Goal: Find contact information: Obtain details needed to contact an individual or organization

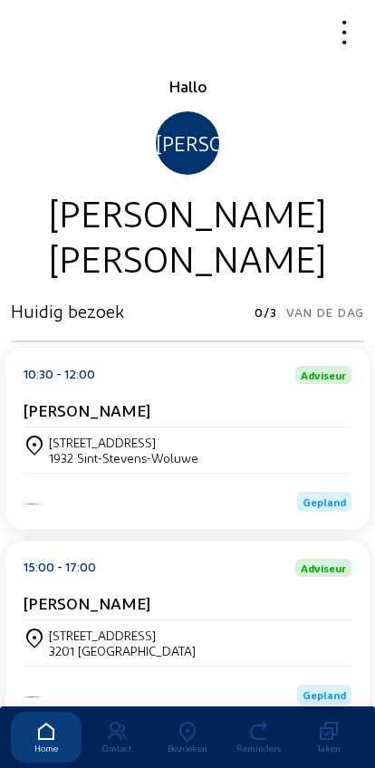
click at [128, 721] on icon at bounding box center [117, 732] width 71 height 22
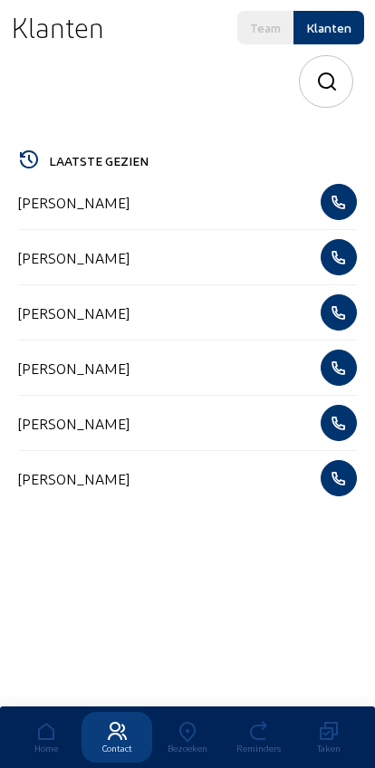
click at [194, 721] on icon at bounding box center [187, 732] width 71 height 22
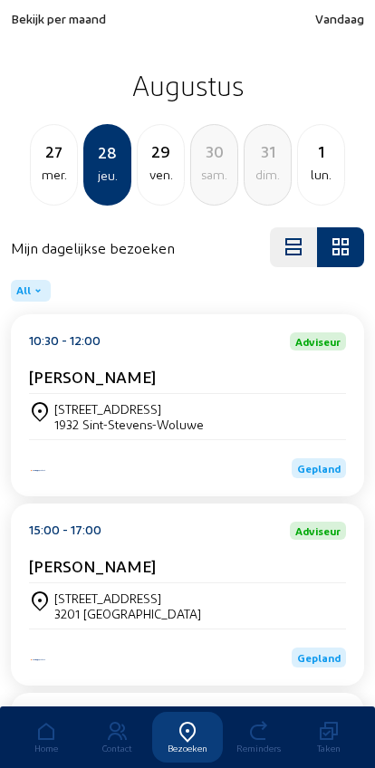
click at [61, 176] on div "mer." at bounding box center [54, 175] width 46 height 22
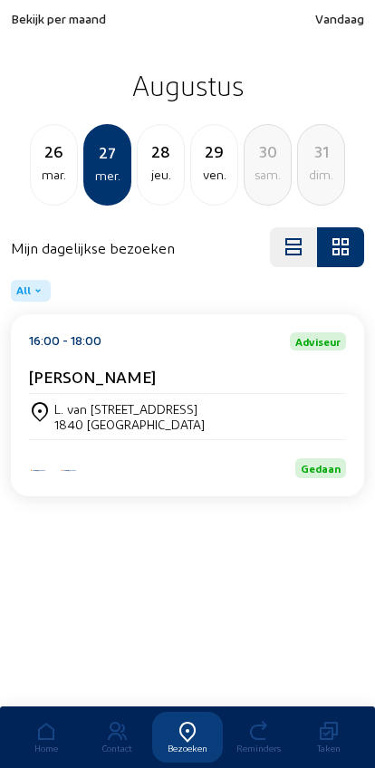
click at [60, 176] on div "mar." at bounding box center [54, 175] width 46 height 22
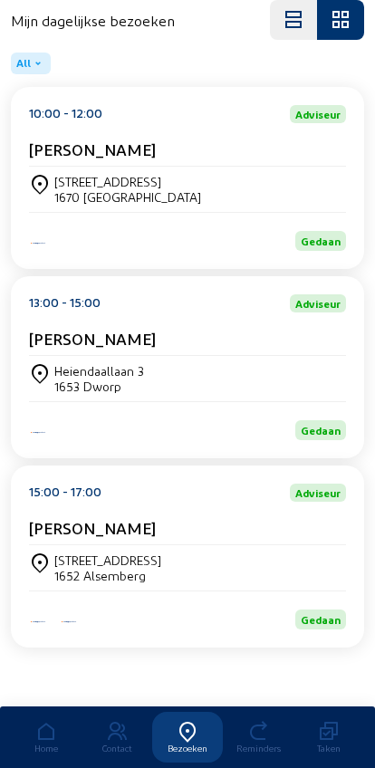
scroll to position [245, 0]
click at [172, 583] on div "Kraakbessenlaan 17 1652 Alsemberg" at bounding box center [187, 567] width 317 height 45
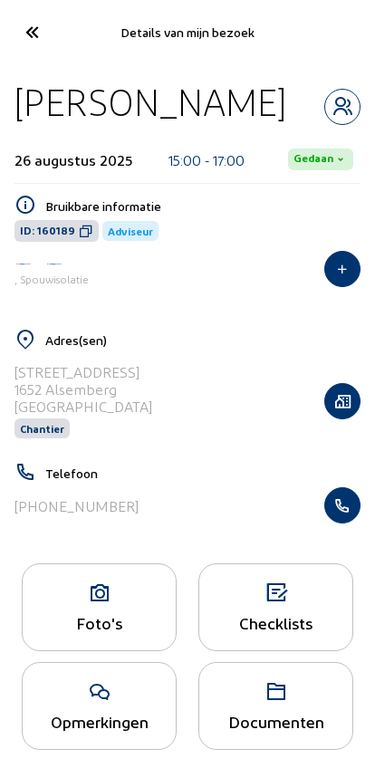
click at [340, 109] on icon "button" at bounding box center [342, 107] width 34 height 22
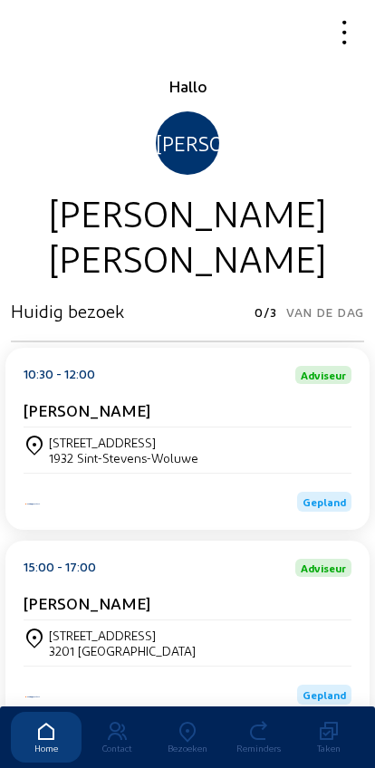
click at [82, 437] on div "[STREET_ADDRESS]" at bounding box center [188, 450] width 328 height 45
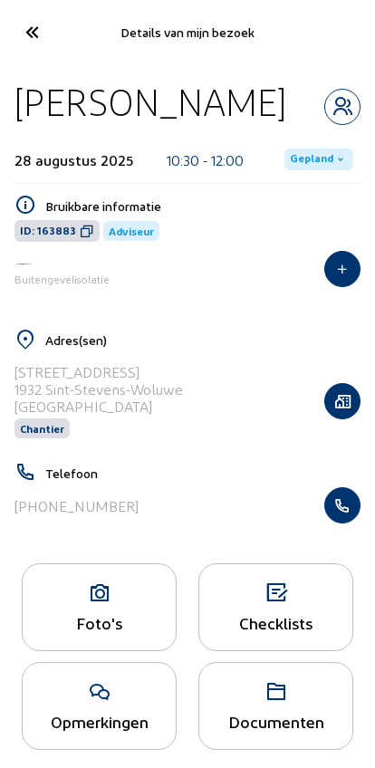
click at [53, 499] on div "[PHONE_NUMBER]" at bounding box center [187, 505] width 346 height 36
click at [352, 502] on icon "button" at bounding box center [342, 506] width 34 height 18
